Goal: Task Accomplishment & Management: Complete application form

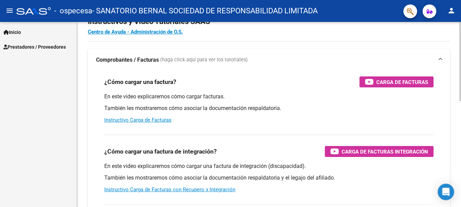
scroll to position [34, 0]
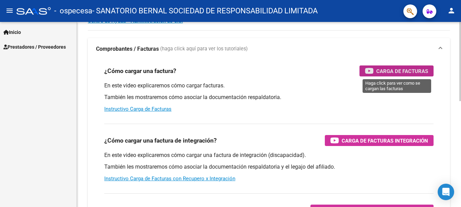
click at [395, 70] on span "Carga de Facturas" at bounding box center [402, 71] width 52 height 9
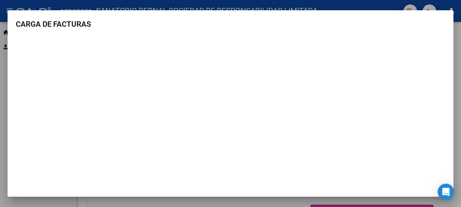
scroll to position [1, 0]
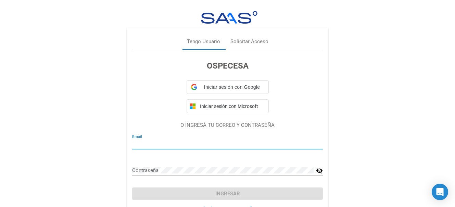
type input "[EMAIL_ADDRESS][DOMAIN_NAME]"
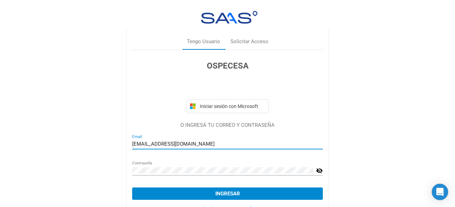
click at [246, 195] on button "Ingresar" at bounding box center [227, 193] width 191 height 12
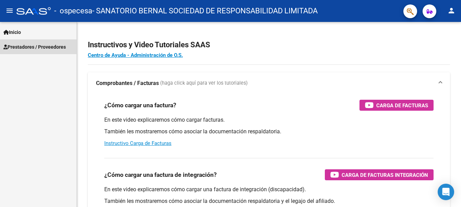
click at [55, 48] on span "Prestadores / Proveedores" at bounding box center [34, 47] width 62 height 8
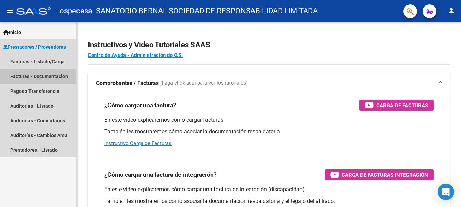
click at [19, 73] on link "Facturas - Documentación" at bounding box center [38, 76] width 76 height 15
click at [19, 76] on link "Facturas - Documentación" at bounding box center [38, 76] width 76 height 15
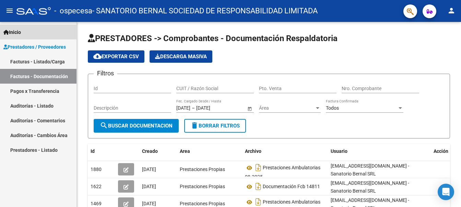
click at [19, 30] on span "Inicio" at bounding box center [11, 32] width 17 height 8
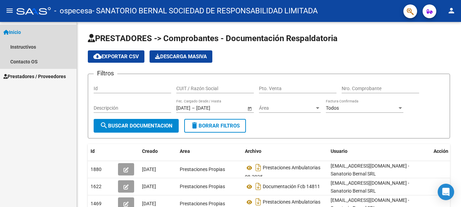
click at [19, 31] on span "Inicio" at bounding box center [11, 32] width 17 height 8
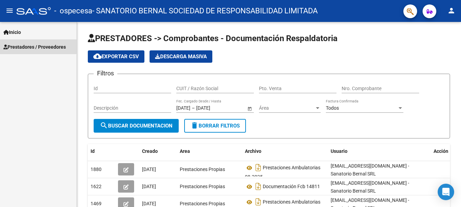
click at [14, 45] on span "Prestadores / Proveedores" at bounding box center [34, 47] width 62 height 8
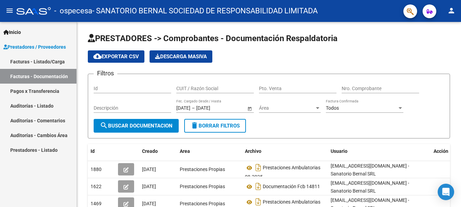
click at [14, 60] on link "Facturas - Listado/Carga" at bounding box center [38, 61] width 76 height 15
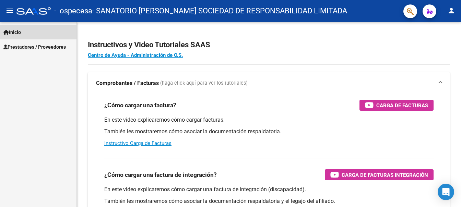
click at [26, 31] on link "Inicio" at bounding box center [38, 32] width 76 height 15
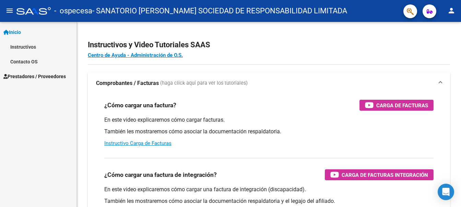
click at [26, 77] on span "Prestadores / Proveedores" at bounding box center [34, 77] width 62 height 8
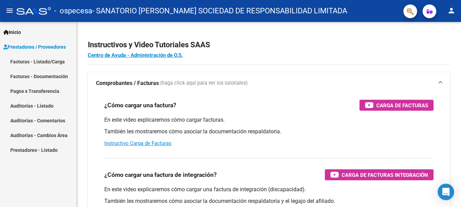
click at [34, 59] on link "Facturas - Listado/Carga" at bounding box center [38, 61] width 76 height 15
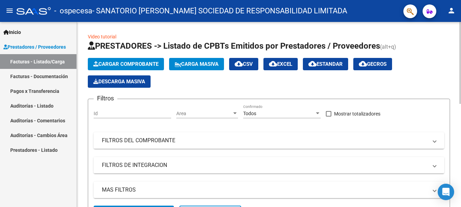
click at [129, 61] on span "Cargar Comprobante" at bounding box center [125, 64] width 65 height 6
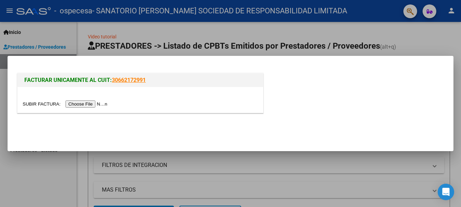
click at [94, 101] on input "file" at bounding box center [66, 103] width 87 height 7
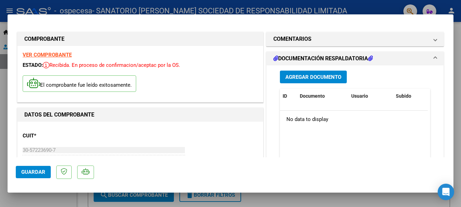
click at [333, 59] on h1 "DOCUMENTACIÓN RESPALDATORIA" at bounding box center [322, 58] width 99 height 8
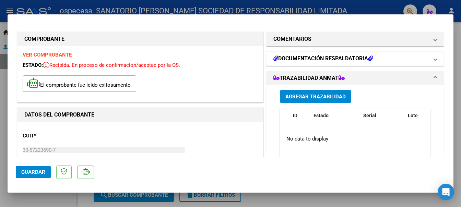
click at [426, 58] on span "DOCUMENTACIÓN RESPALDATORIA" at bounding box center [353, 58] width 160 height 8
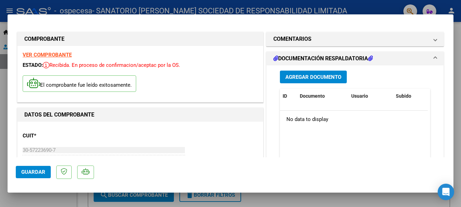
click at [371, 59] on icon at bounding box center [370, 58] width 5 height 5
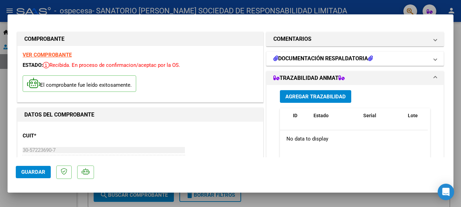
click at [371, 59] on icon at bounding box center [370, 58] width 5 height 5
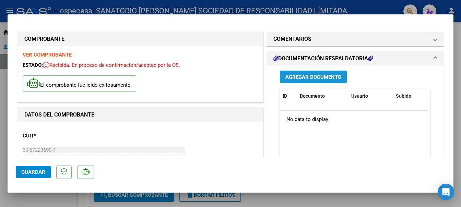
click at [320, 75] on span "Agregar Documento" at bounding box center [313, 77] width 56 height 6
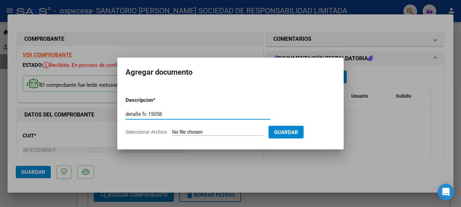
type input "detalle fc 15058"
click at [227, 130] on input "Seleccionar Archivo" at bounding box center [217, 132] width 91 height 7
type input "C:\fakepath\detalle fc 15058.pdf"
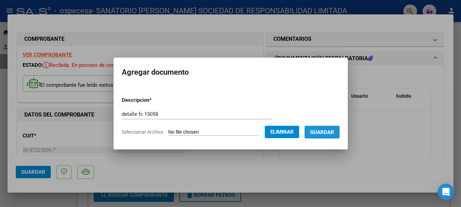
click at [321, 137] on button "Guardar" at bounding box center [321, 132] width 35 height 13
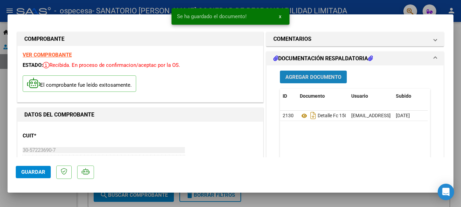
click at [310, 75] on span "Agregar Documento" at bounding box center [313, 77] width 56 height 6
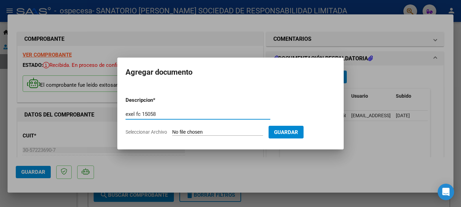
type input "exel fc 15058"
click at [205, 131] on input "Seleccionar Archivo" at bounding box center [217, 132] width 91 height 7
type input "C:\fakepath\exel fc 15058.xls"
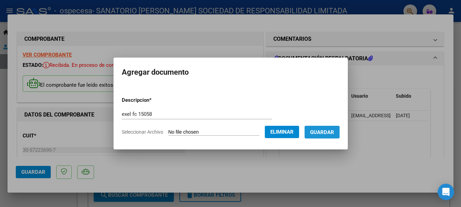
click at [319, 133] on span "Guardar" at bounding box center [322, 132] width 24 height 6
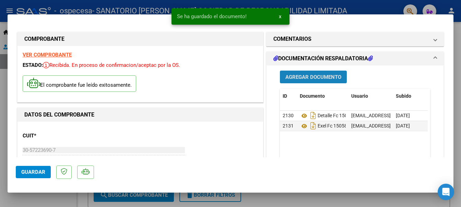
click at [294, 77] on span "Agregar Documento" at bounding box center [313, 77] width 56 height 6
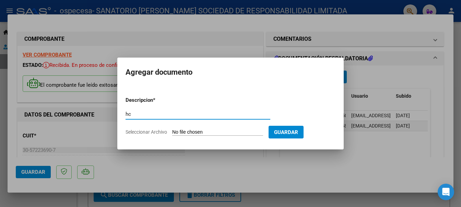
type input "hc"
click at [201, 131] on input "Seleccionar Archivo" at bounding box center [217, 132] width 91 height 7
type input "C:\fakepath\[PERSON_NAME].pdf"
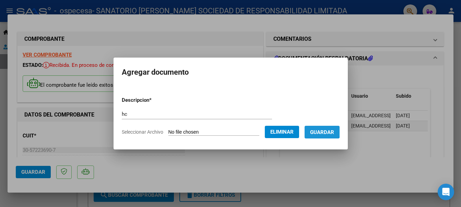
click at [324, 132] on span "Guardar" at bounding box center [322, 132] width 24 height 6
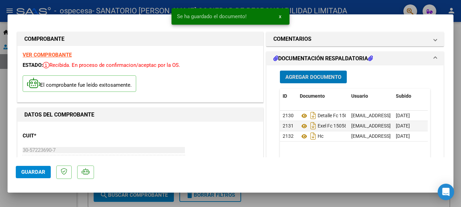
click at [296, 74] on span "Agregar Documento" at bounding box center [313, 77] width 56 height 6
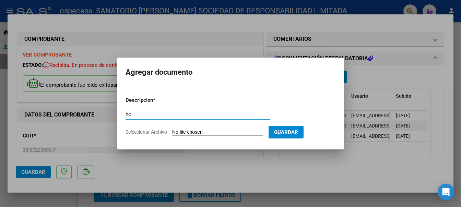
type input "hc"
click at [203, 132] on input "Seleccionar Archivo" at bounding box center [217, 132] width 91 height 7
drag, startPoint x: 278, startPoint y: 62, endPoint x: 248, endPoint y: 67, distance: 30.6
click at [248, 67] on mat-dialog-container "Agregar documento Descripcion * hc Escriba aquí una descripcion Seleccionar Arc…" at bounding box center [230, 104] width 226 height 92
click at [259, 134] on input "Seleccionar Archivo" at bounding box center [217, 132] width 91 height 7
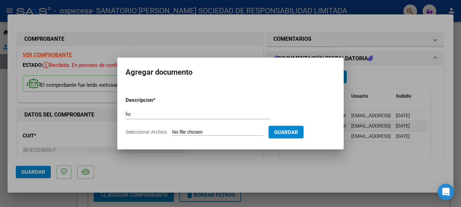
type input "C:\fakepath\[PERSON_NAME].pdf"
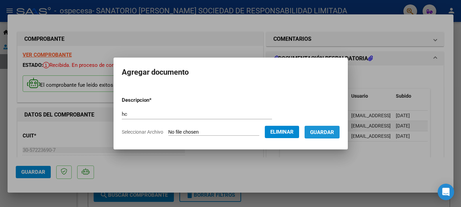
click at [325, 130] on span "Guardar" at bounding box center [322, 132] width 24 height 6
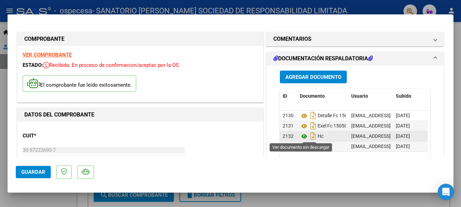
click at [302, 136] on icon at bounding box center [304, 136] width 9 height 8
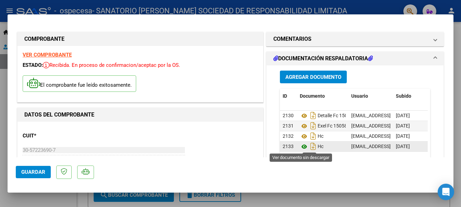
click at [303, 146] on icon at bounding box center [304, 147] width 9 height 8
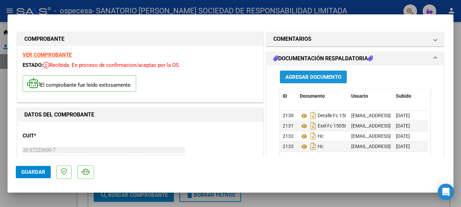
click at [314, 74] on span "Agregar Documento" at bounding box center [313, 77] width 56 height 6
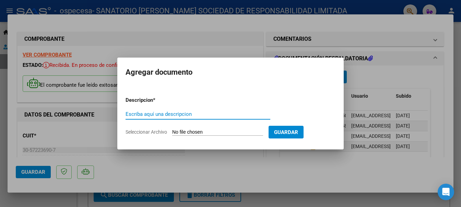
click at [195, 116] on input "Escriba aquí una descripcion" at bounding box center [197, 114] width 145 height 6
click at [210, 132] on input "Seleccionar Archivo" at bounding box center [217, 132] width 91 height 7
type input "C:\fakepath\miglioree.pdf"
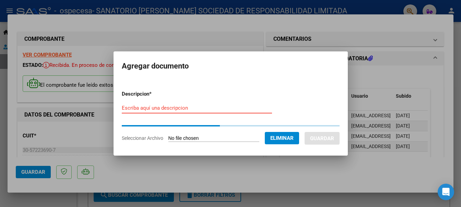
click at [159, 106] on input "Escriba aquí una descripcion" at bounding box center [197, 108] width 150 height 6
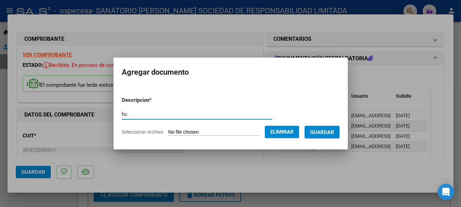
type input "hc"
click at [328, 132] on span "Guardar" at bounding box center [322, 132] width 24 height 6
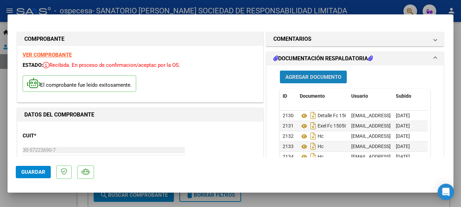
click at [299, 76] on span "Agregar Documento" at bounding box center [313, 77] width 56 height 6
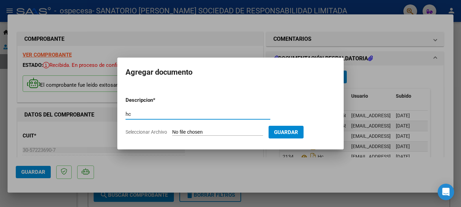
type input "hc"
click at [180, 132] on input "Seleccionar Archivo" at bounding box center [217, 132] width 91 height 7
type input "C:\fakepath\[PERSON_NAME]pdf"
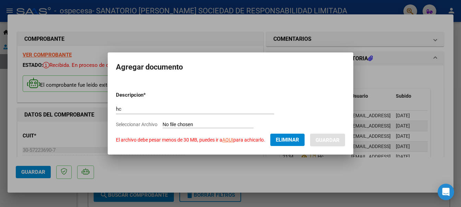
click at [227, 141] on link "AQUI" at bounding box center [227, 139] width 11 height 5
click at [232, 141] on link "AQUI" at bounding box center [227, 139] width 11 height 5
click at [278, 141] on span "Eliminar" at bounding box center [287, 140] width 23 height 6
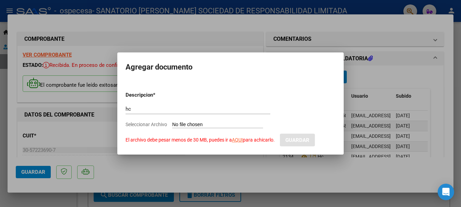
click at [196, 124] on input "Seleccionar Archivo El archivo debe pesar menos de 30 MB, puedes ir a AQUI para…" at bounding box center [217, 125] width 91 height 7
type input "C:\fakepath\[PERSON_NAME] h-1-88.pdf"
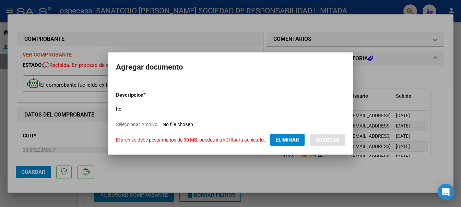
click at [150, 107] on input "hc" at bounding box center [195, 109] width 158 height 6
click at [277, 139] on button "Eliminar" at bounding box center [287, 140] width 34 height 12
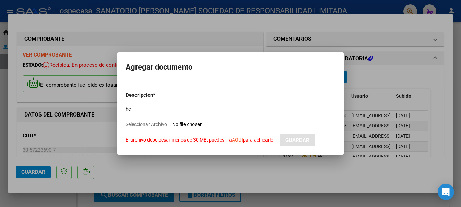
click at [255, 107] on input "hc" at bounding box center [197, 109] width 145 height 6
click at [329, 34] on div at bounding box center [230, 103] width 461 height 207
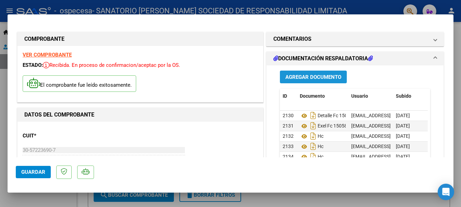
click at [305, 78] on span "Agregar Documento" at bounding box center [313, 77] width 56 height 6
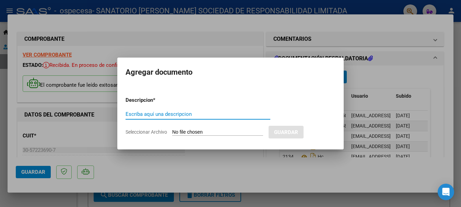
click at [169, 116] on input "Escriba aquí una descripcion" at bounding box center [197, 114] width 145 height 6
type input "hc"
click at [201, 134] on input "Seleccionar Archivo" at bounding box center [217, 132] width 91 height 7
type input "C:\fakepath\[PERSON_NAME] h-1-88.pdf"
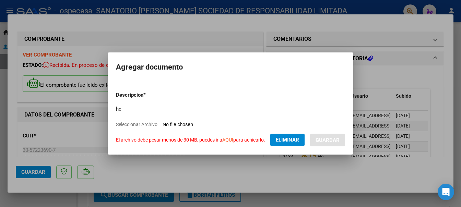
click at [285, 144] on button "Eliminar" at bounding box center [287, 140] width 34 height 12
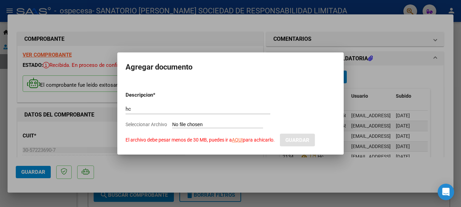
click at [369, 101] on div at bounding box center [230, 103] width 461 height 207
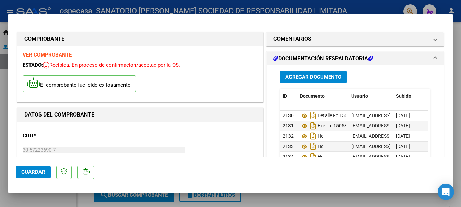
click at [328, 80] on button "Agregar Documento" at bounding box center [313, 77] width 67 height 13
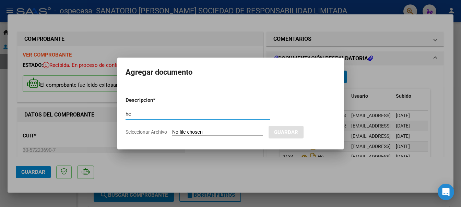
type input "hc"
click at [202, 134] on input "Seleccionar Archivo" at bounding box center [217, 132] width 91 height 7
type input "C:\fakepath\[PERSON_NAME] h_compressed.pdf"
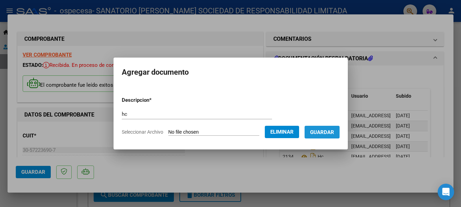
click at [332, 136] on button "Guardar" at bounding box center [321, 132] width 35 height 13
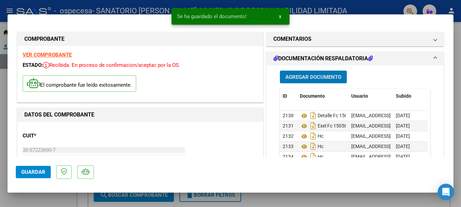
click at [309, 74] on span "Agregar Documento" at bounding box center [313, 77] width 56 height 6
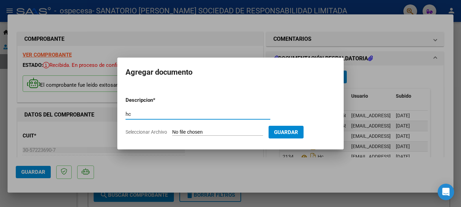
type input "hc"
click at [175, 130] on input "Seleccionar Archivo" at bounding box center [217, 132] width 91 height 7
type input "C:\fakepath\[PERSON_NAME].pdf"
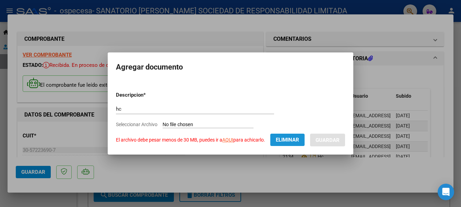
click at [297, 137] on span "Eliminar" at bounding box center [287, 140] width 23 height 6
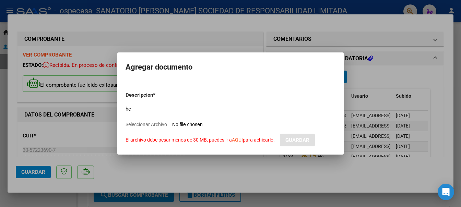
click at [371, 93] on div at bounding box center [230, 103] width 461 height 207
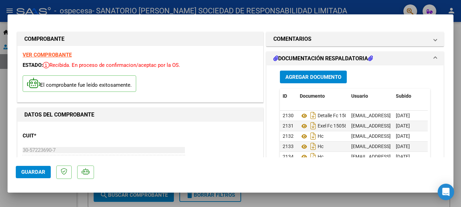
click at [315, 75] on span "Agregar Documento" at bounding box center [313, 77] width 56 height 6
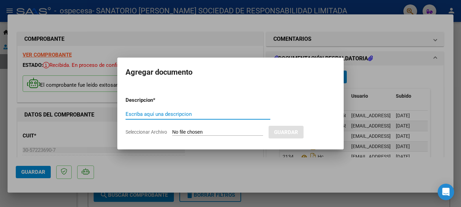
click at [178, 111] on input "Escriba aquí una descripcion" at bounding box center [197, 114] width 145 height 6
click at [313, 103] on form "Descripcion * Escriba aquí una descripcion Seleccionar Archivo Guardar" at bounding box center [230, 116] width 210 height 50
click at [374, 85] on div at bounding box center [230, 103] width 461 height 207
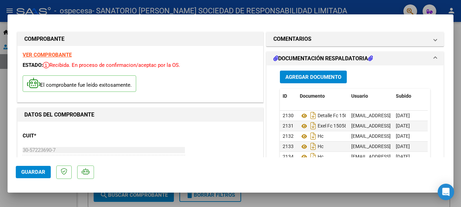
click at [301, 82] on button "Agregar Documento" at bounding box center [313, 77] width 67 height 13
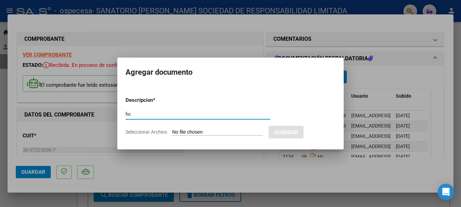
type input "hc"
click at [202, 129] on input "Seleccionar Archivo" at bounding box center [217, 132] width 91 height 7
type input "C:\fakepath\olivera_compressed.pdf"
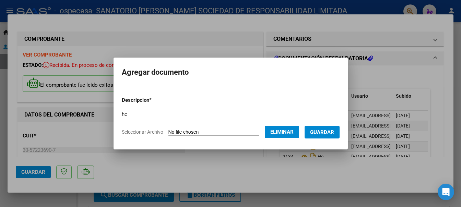
click at [323, 132] on span "Guardar" at bounding box center [322, 132] width 24 height 6
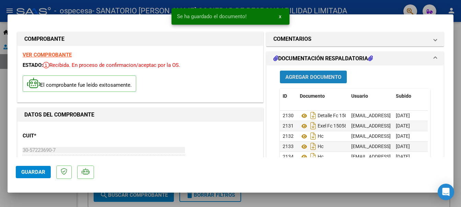
click at [314, 74] on span "Agregar Documento" at bounding box center [313, 77] width 56 height 6
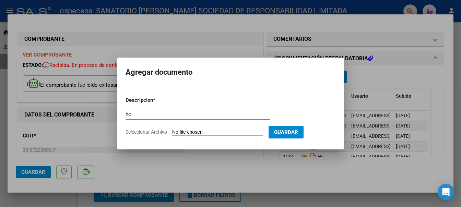
type input "hc"
click at [185, 132] on input "Seleccionar Archivo" at bounding box center [217, 132] width 91 height 7
type input "C:\fakepath\ramirezz.pdf"
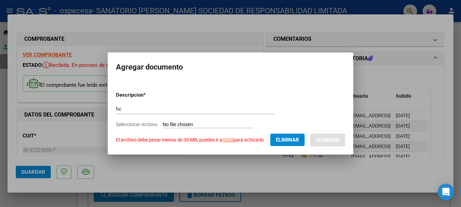
click at [296, 141] on span "Eliminar" at bounding box center [287, 140] width 23 height 6
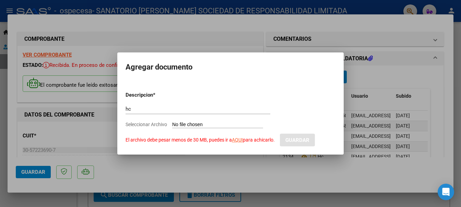
click at [385, 106] on div at bounding box center [230, 103] width 461 height 207
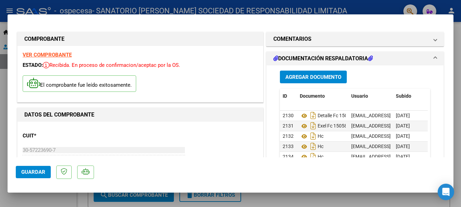
click at [314, 79] on span "Agregar Documento" at bounding box center [313, 77] width 56 height 6
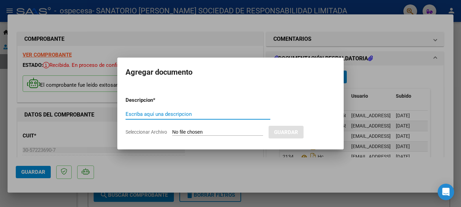
click at [173, 112] on input "Escriba aquí una descripcion" at bounding box center [197, 114] width 145 height 6
type input "hc"
click at [184, 131] on input "Seleccionar Archivo" at bounding box center [217, 132] width 91 height 7
type input "C:\fakepath\[PERSON_NAME].pdf"
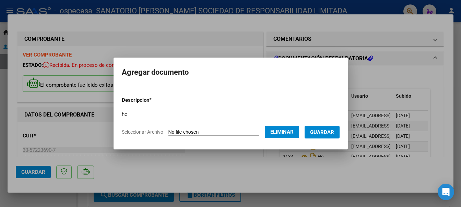
click at [327, 131] on span "Guardar" at bounding box center [322, 132] width 24 height 6
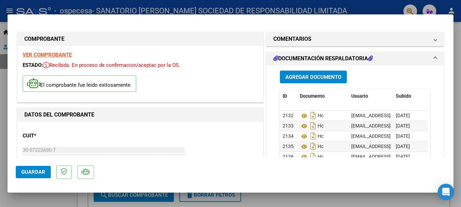
scroll to position [26, 0]
click at [315, 76] on span "Agregar Documento" at bounding box center [313, 77] width 56 height 6
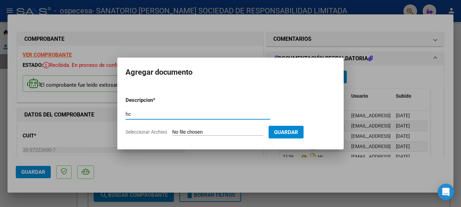
type input "hc"
click at [180, 134] on input "Seleccionar Archivo" at bounding box center [217, 132] width 91 height 7
click at [375, 70] on div at bounding box center [230, 103] width 461 height 207
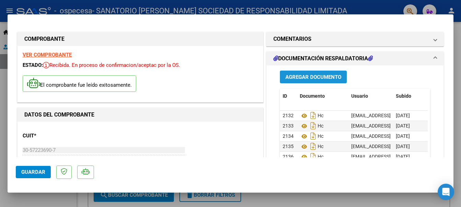
click at [317, 75] on span "Agregar Documento" at bounding box center [313, 77] width 56 height 6
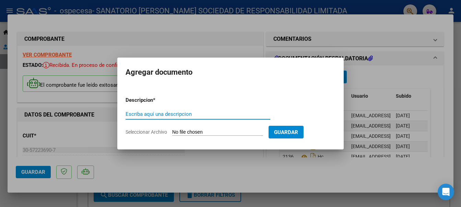
click at [160, 116] on input "Escriba aquí una descripcion" at bounding box center [197, 114] width 145 height 6
type input "hc"
click at [184, 132] on input "Seleccionar Archivo" at bounding box center [217, 132] width 91 height 7
type input "C:\fakepath\ramirezz_compressed.pdf"
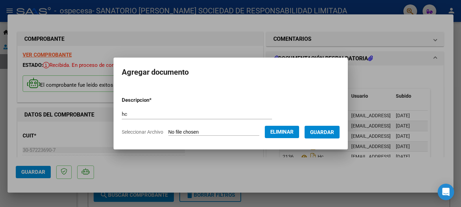
click at [311, 135] on form "Descripcion * hc Escriba aquí una descripcion Seleccionar Archivo Eliminar Guar…" at bounding box center [231, 116] width 218 height 50
click at [313, 134] on button "Guardar" at bounding box center [321, 132] width 35 height 13
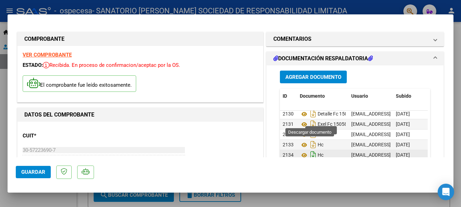
scroll to position [0, 0]
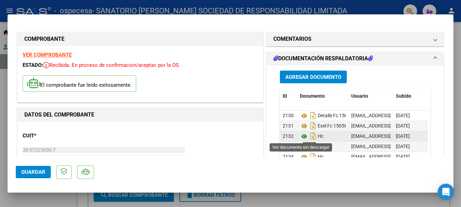
click at [302, 136] on icon at bounding box center [304, 136] width 9 height 8
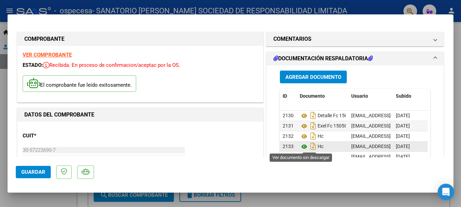
click at [302, 146] on icon at bounding box center [304, 147] width 9 height 8
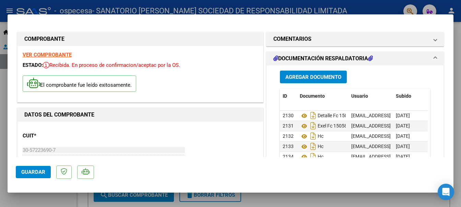
scroll to position [3, 0]
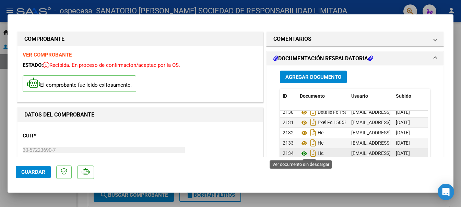
click at [301, 153] on icon at bounding box center [304, 153] width 9 height 8
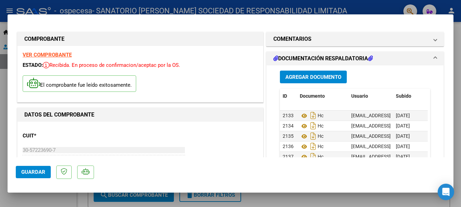
scroll to position [36, 0]
click at [300, 132] on icon at bounding box center [304, 136] width 9 height 8
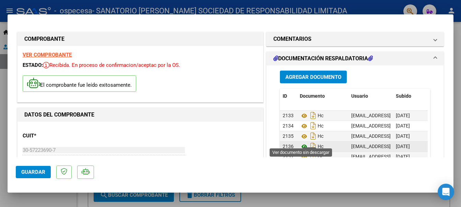
click at [301, 143] on icon at bounding box center [304, 147] width 9 height 8
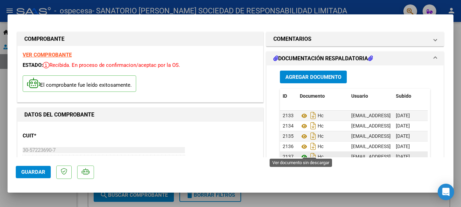
click at [300, 153] on icon at bounding box center [304, 157] width 9 height 8
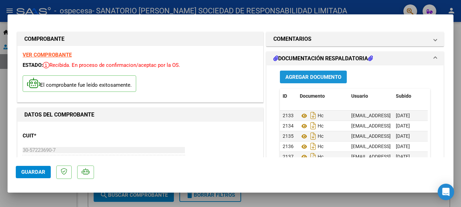
click at [299, 76] on span "Agregar Documento" at bounding box center [313, 77] width 56 height 6
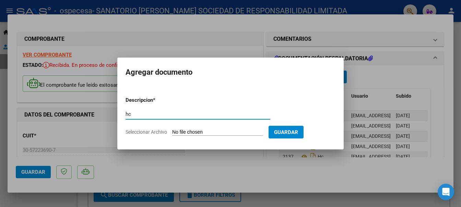
type input "hc"
click at [194, 129] on form "Descripcion * hc Escriba aquí una descripcion Seleccionar Archivo Guardar" at bounding box center [230, 116] width 210 height 50
click at [197, 131] on input "Seleccionar Archivo" at bounding box center [217, 132] width 91 height 7
type input "C:\fakepath\ramirezz_compressed.pdf"
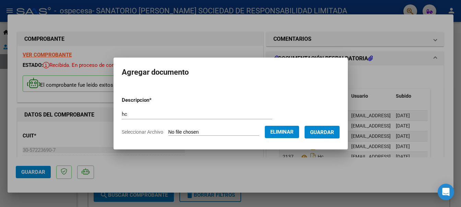
click at [319, 131] on span "Guardar" at bounding box center [322, 132] width 24 height 6
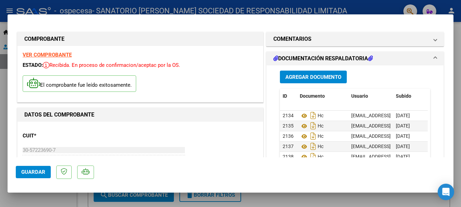
scroll to position [46, 0]
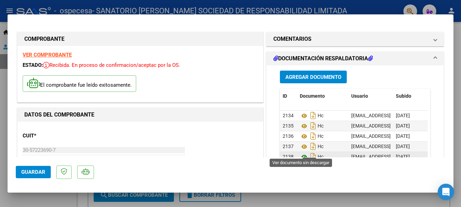
click at [301, 153] on icon at bounding box center [304, 157] width 9 height 8
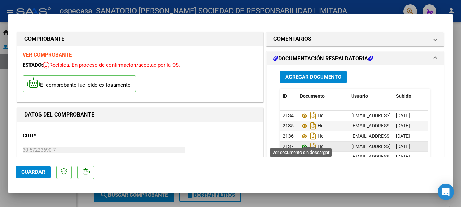
click at [302, 143] on icon at bounding box center [304, 147] width 9 height 8
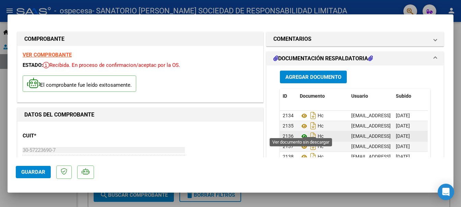
click at [300, 134] on icon at bounding box center [304, 136] width 9 height 8
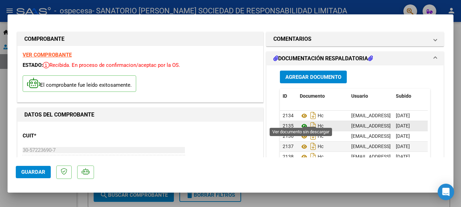
click at [302, 122] on icon at bounding box center [304, 126] width 9 height 8
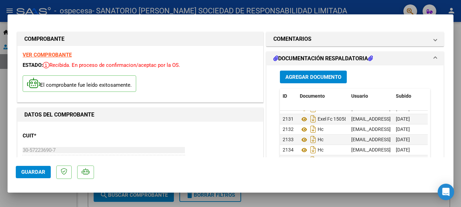
scroll to position [5, 0]
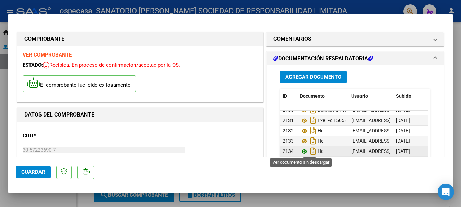
click at [301, 150] on icon at bounding box center [304, 151] width 9 height 8
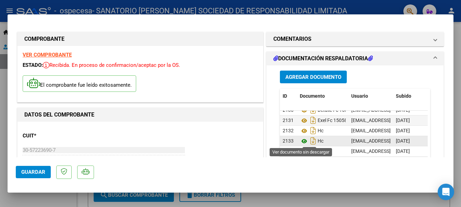
click at [300, 141] on icon at bounding box center [304, 141] width 9 height 8
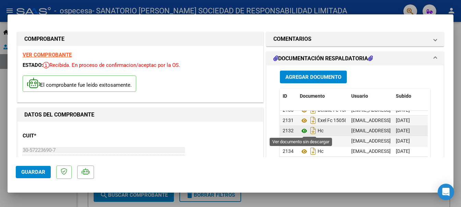
click at [301, 129] on icon at bounding box center [304, 131] width 9 height 8
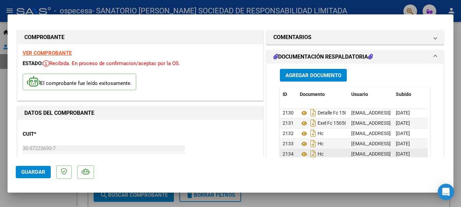
scroll to position [0, 0]
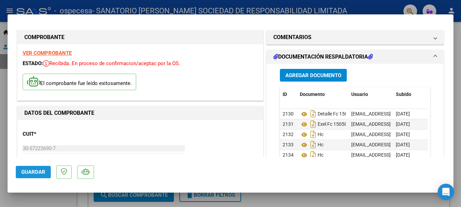
click at [25, 174] on span "Guardar" at bounding box center [33, 172] width 24 height 6
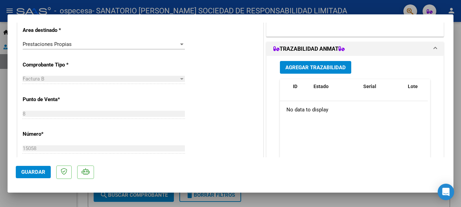
scroll to position [206, 0]
